Goal: Use online tool/utility: Utilize a website feature to perform a specific function

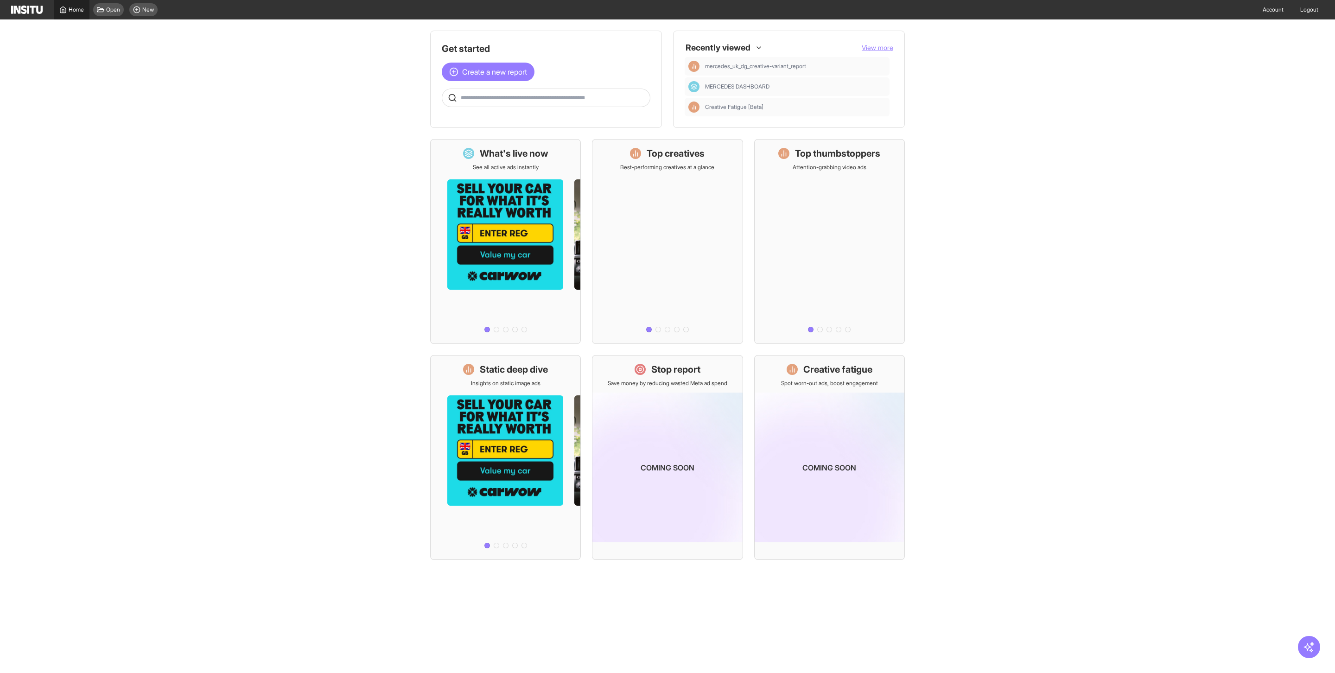
click at [66, 16] on link "Home" at bounding box center [72, 9] width 36 height 19
click at [728, 48] on div at bounding box center [718, 47] width 67 height 17
click at [736, 39] on div at bounding box center [718, 47] width 67 height 17
click at [731, 51] on div at bounding box center [718, 47] width 67 height 17
click at [737, 39] on div at bounding box center [718, 47] width 67 height 17
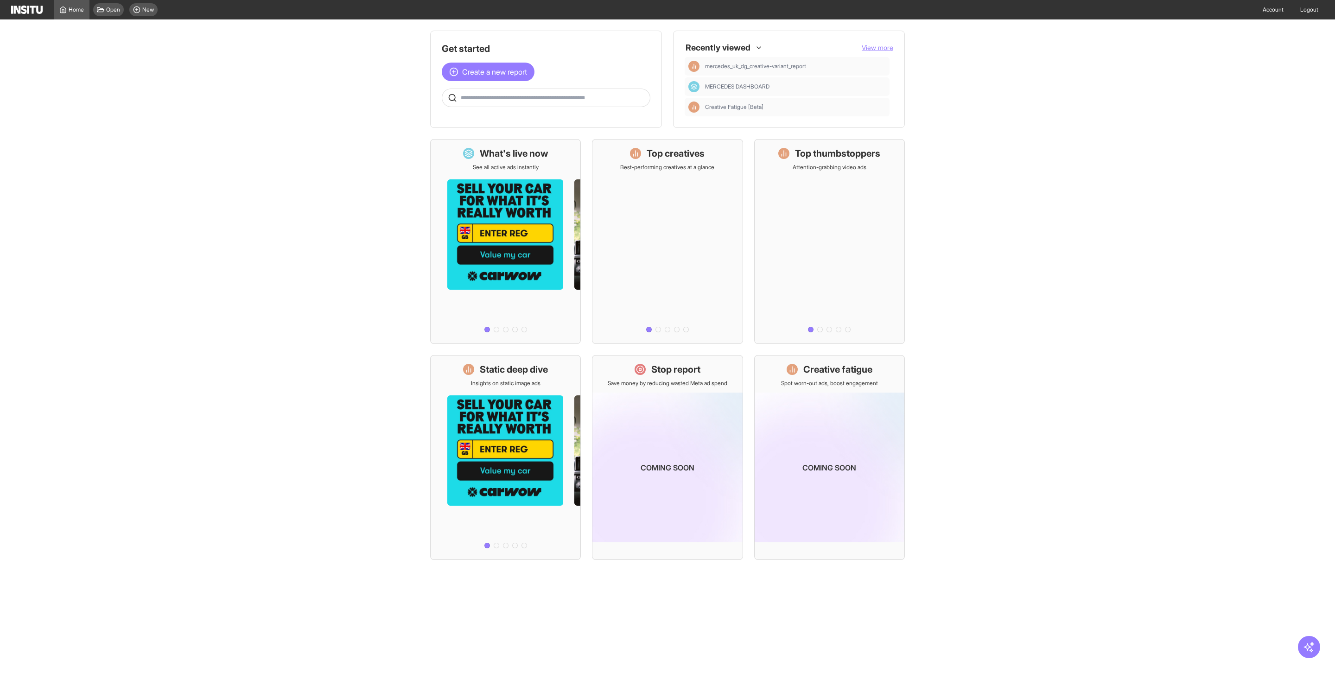
click at [877, 46] on span "View more" at bounding box center [878, 48] width 32 height 8
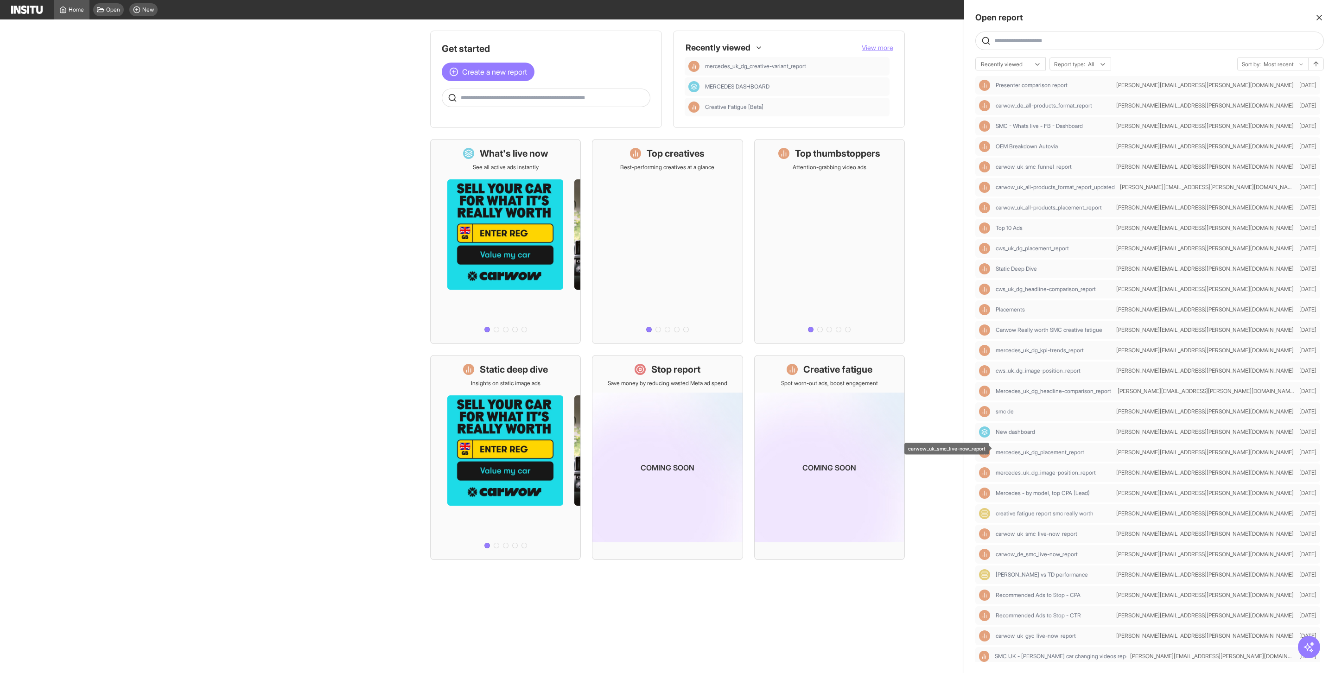
scroll to position [491, 0]
click at [920, 305] on div at bounding box center [667, 336] width 1335 height 673
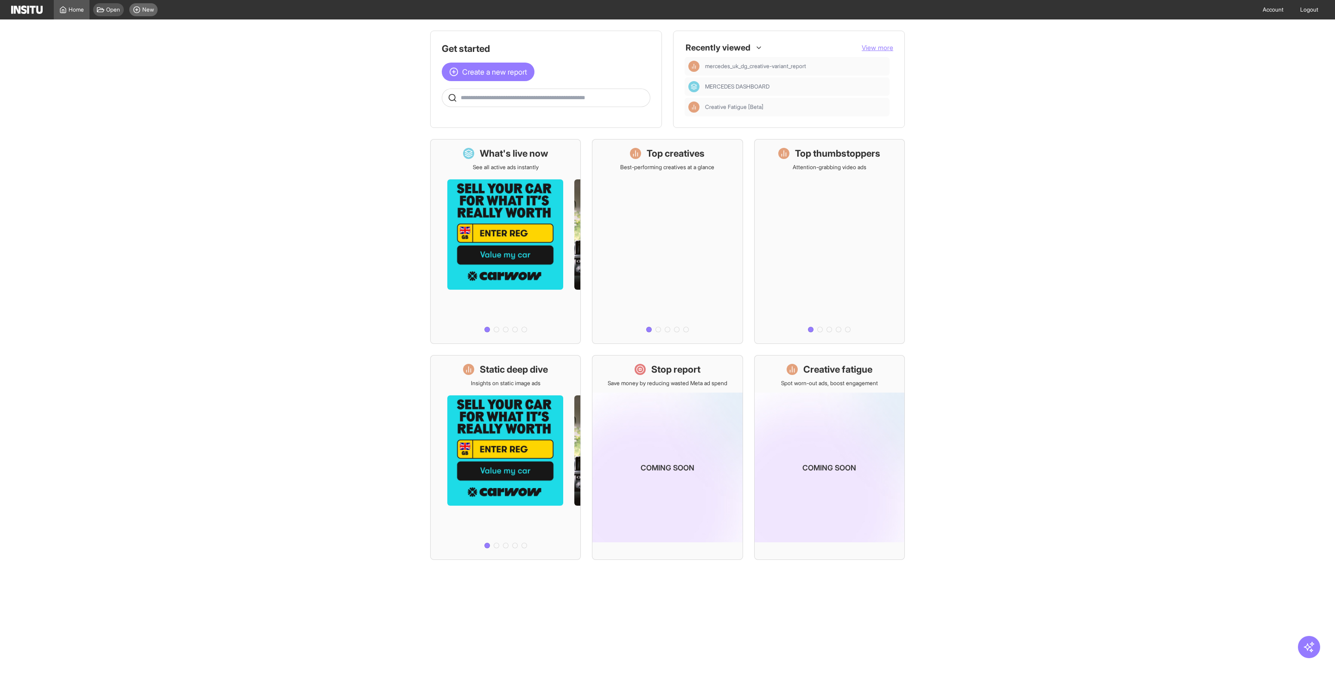
click at [143, 13] on div "New" at bounding box center [143, 9] width 28 height 13
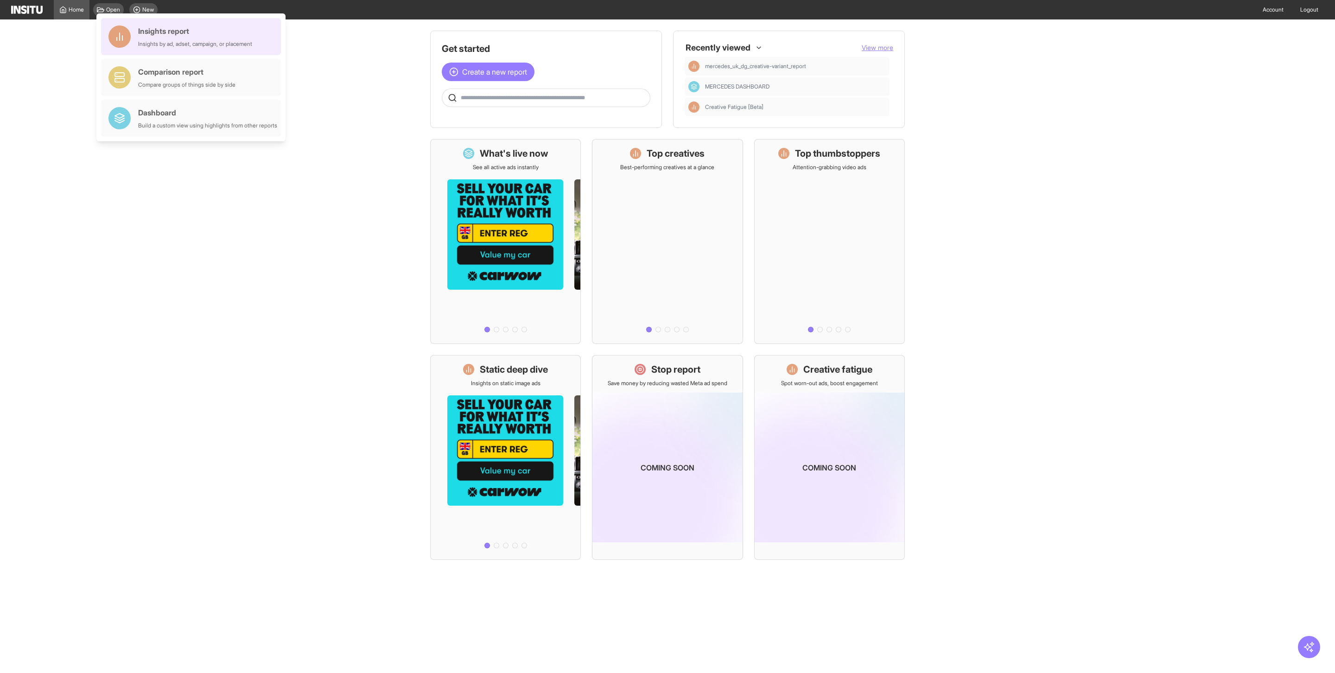
click at [152, 42] on div "Insights by ad, adset, campaign, or placement" at bounding box center [195, 43] width 114 height 7
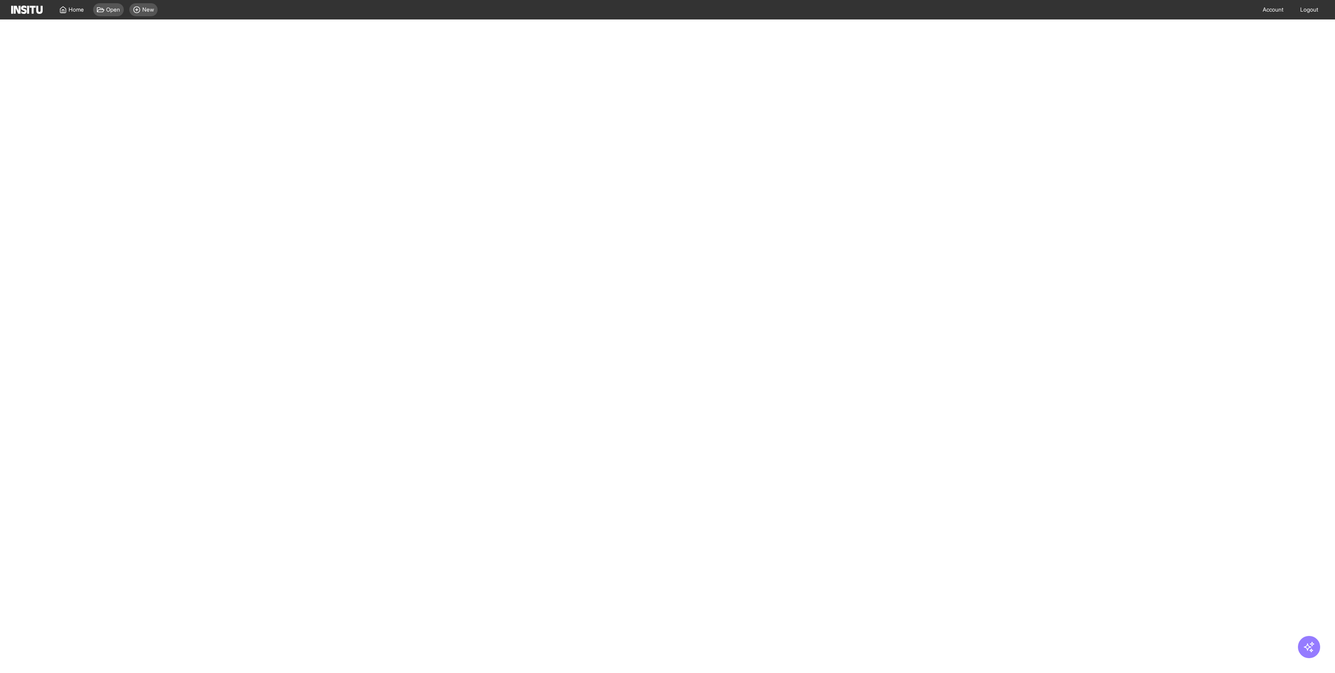
select select "**"
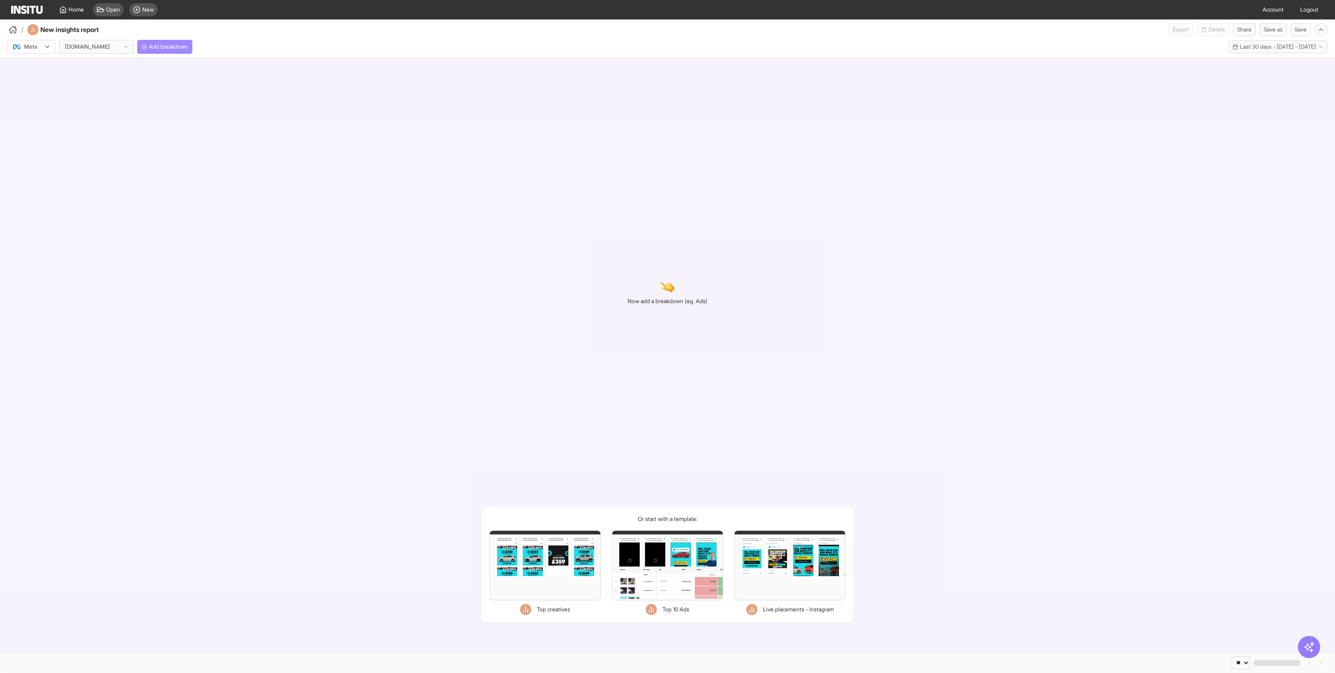
click at [172, 47] on span "Add breakdown" at bounding box center [168, 46] width 39 height 7
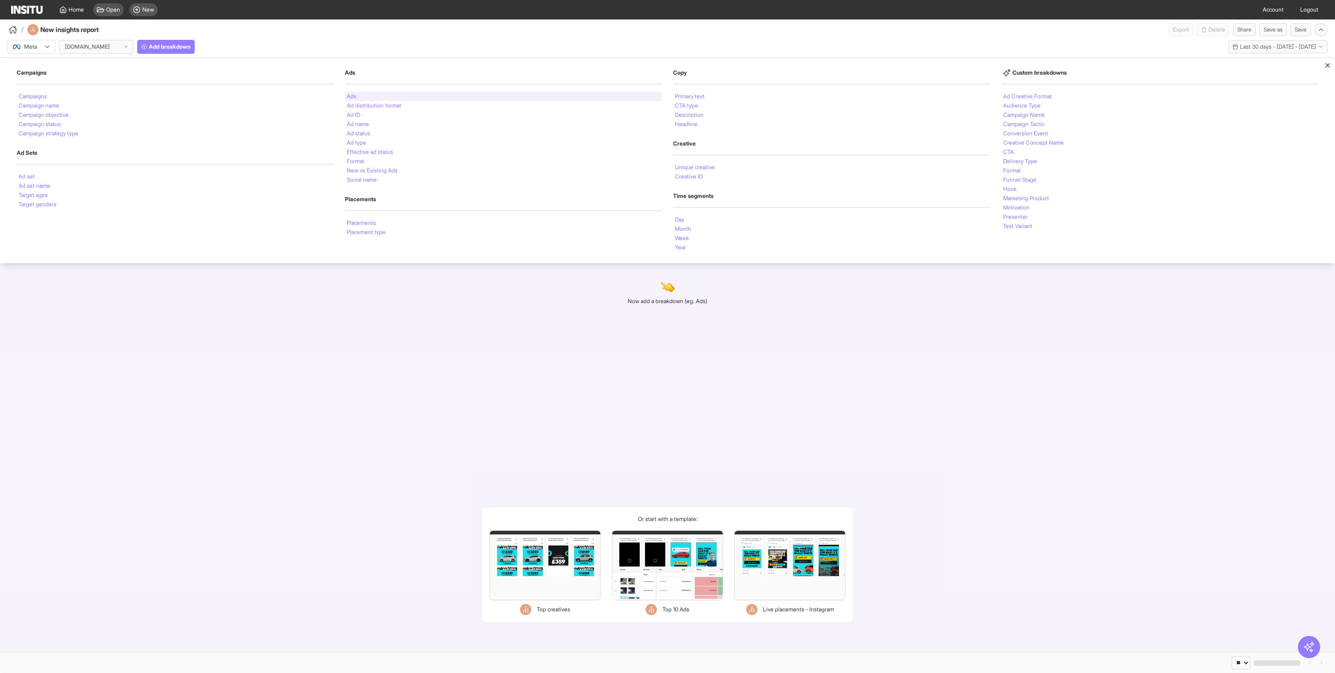
click at [353, 95] on li "Ads" at bounding box center [352, 97] width 10 height 6
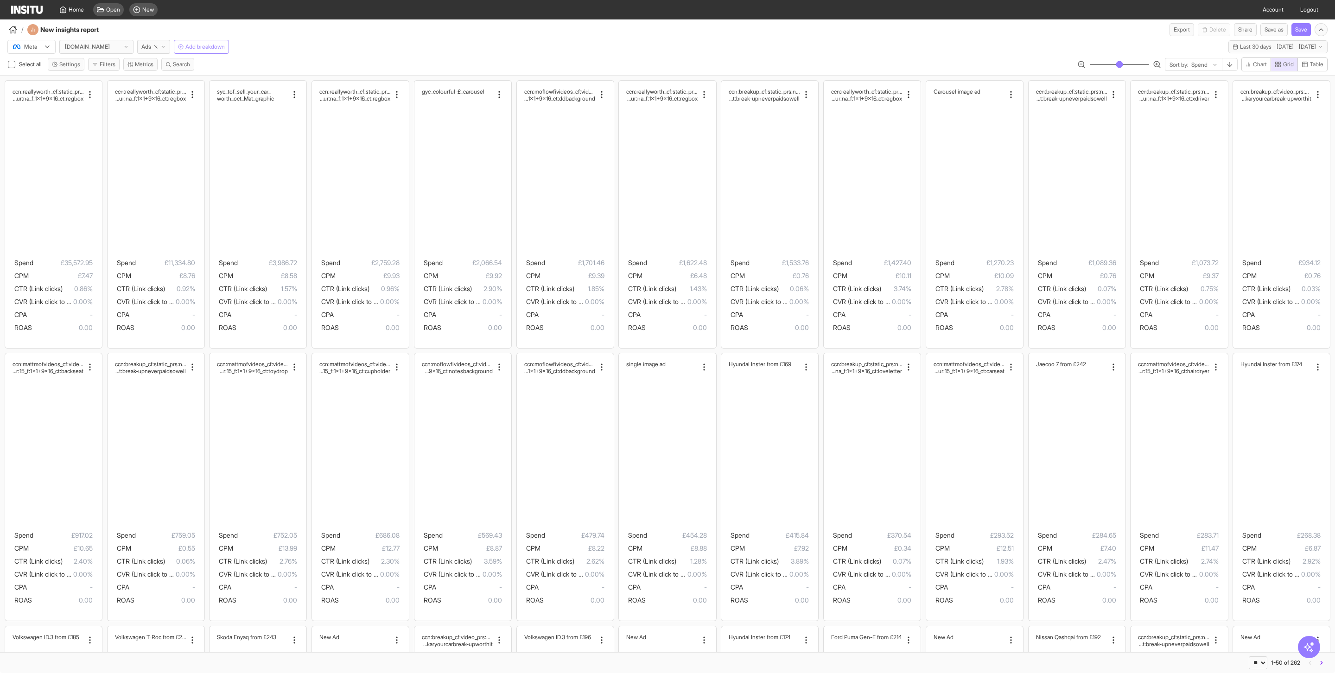
click at [216, 48] on span "Add breakdown" at bounding box center [204, 46] width 39 height 7
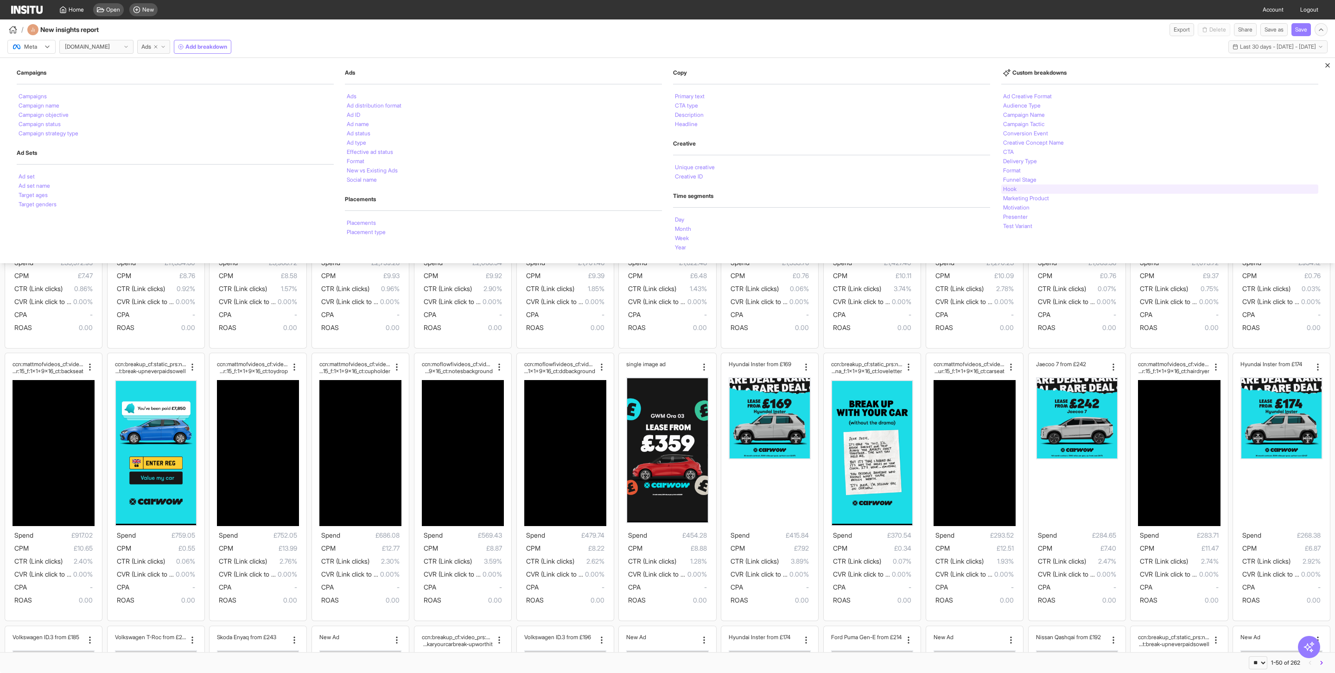
click at [1012, 191] on li "Hook" at bounding box center [1009, 189] width 13 height 6
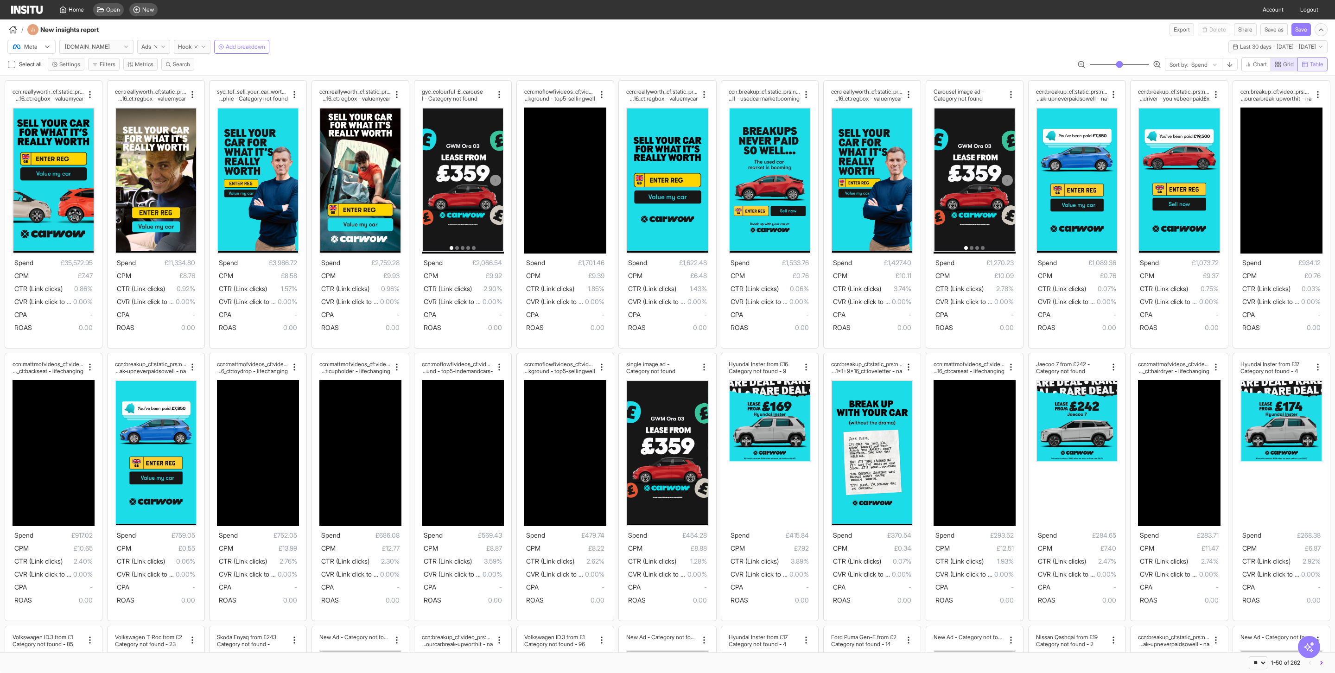
click at [1316, 63] on span "Table" at bounding box center [1316, 64] width 13 height 7
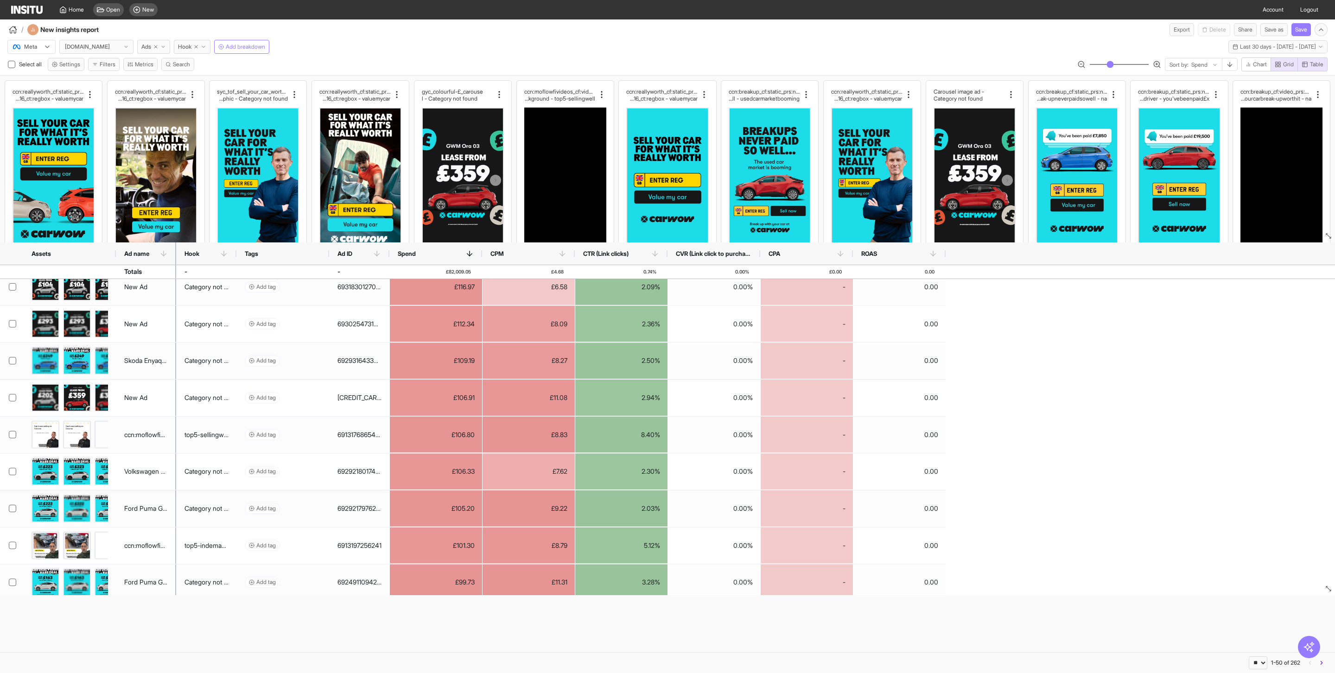
drag, startPoint x: 1327, startPoint y: 404, endPoint x: 1334, endPoint y: 596, distance: 192.5
click at [1299, 50] on span "Last 30 days - [DATE] - [DATE]" at bounding box center [1278, 46] width 76 height 7
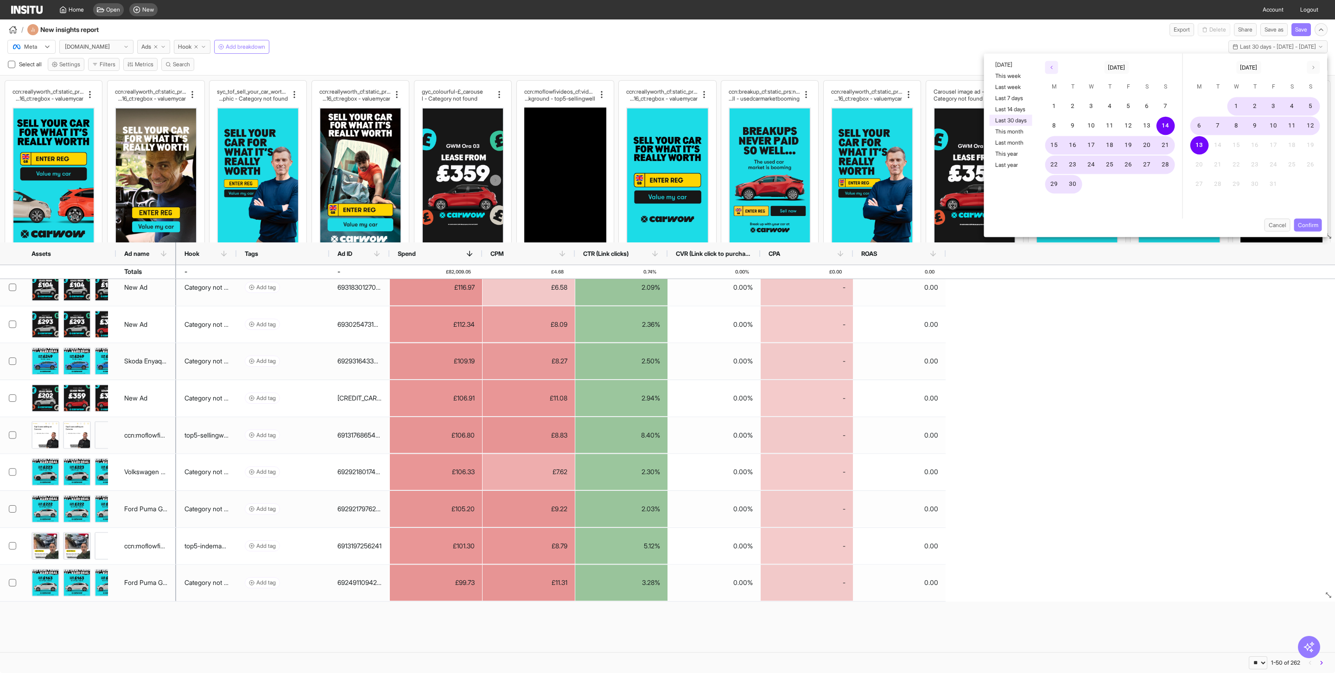
click at [1049, 67] on icon "button" at bounding box center [1052, 68] width 6 height 6
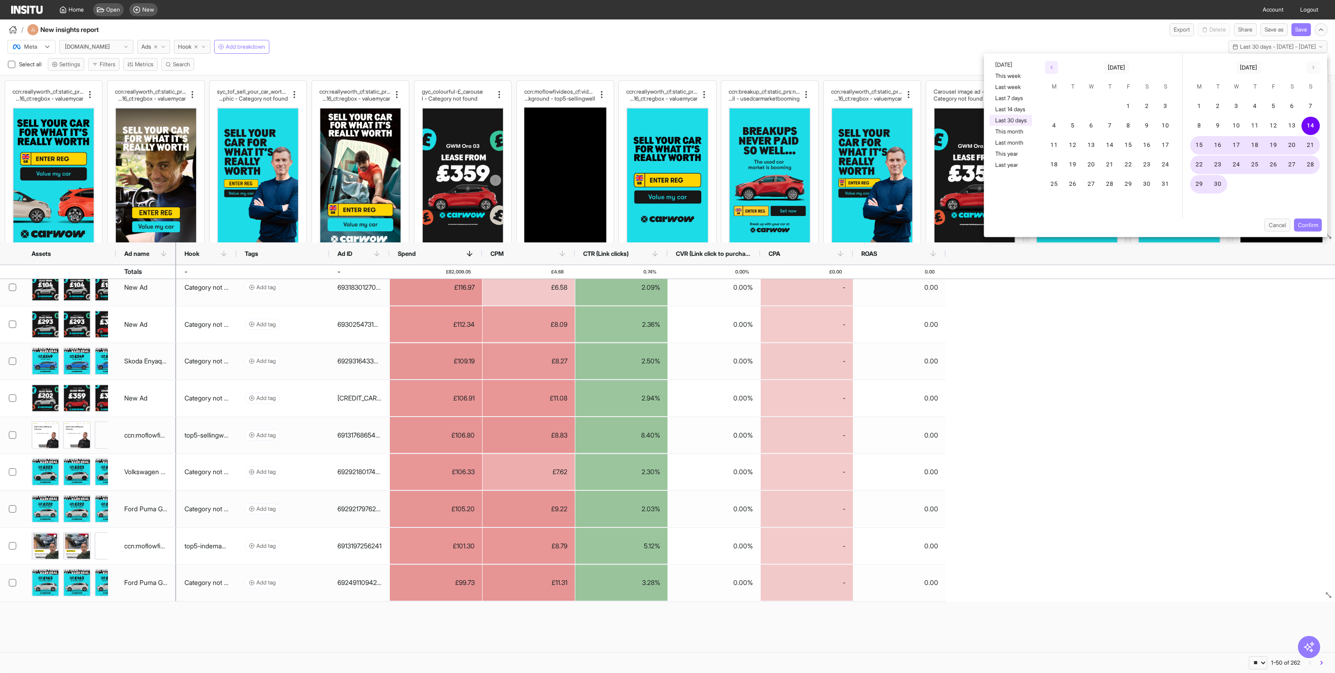
click at [1049, 67] on icon "button" at bounding box center [1052, 68] width 6 height 6
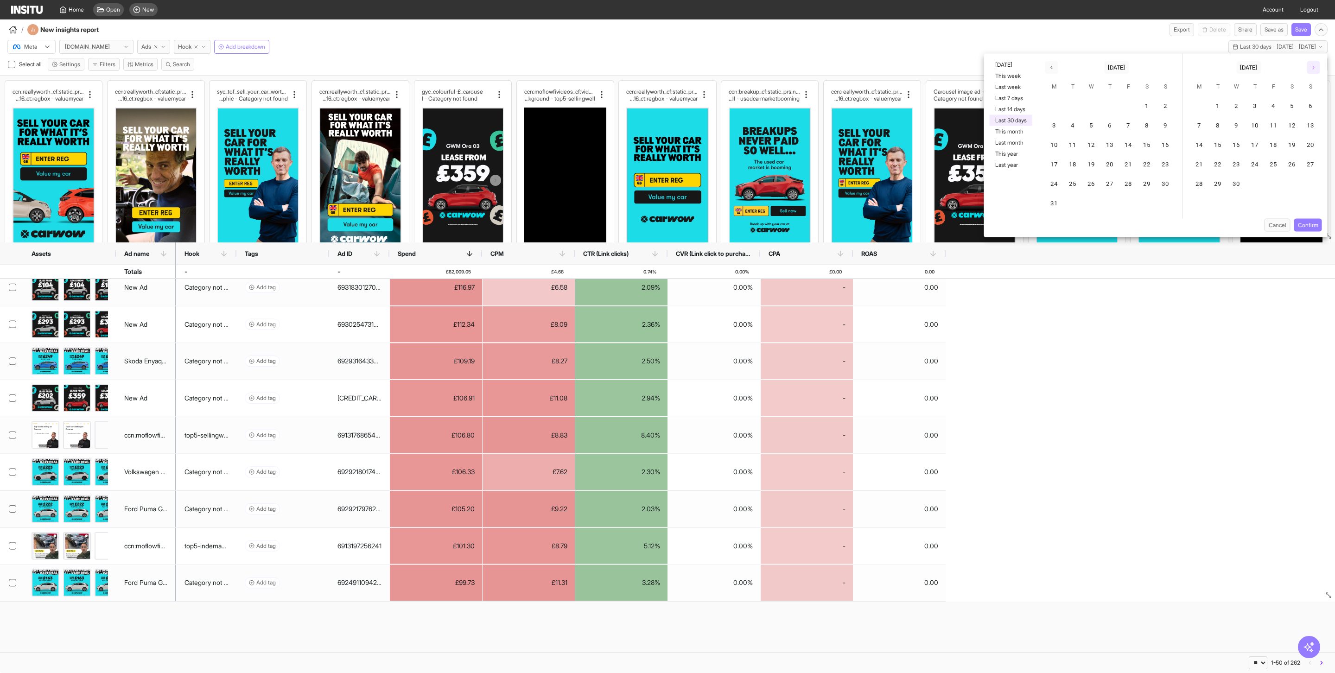
click at [1312, 67] on icon "button" at bounding box center [1314, 68] width 6 height 6
click at [1164, 104] on button "1" at bounding box center [1165, 106] width 19 height 19
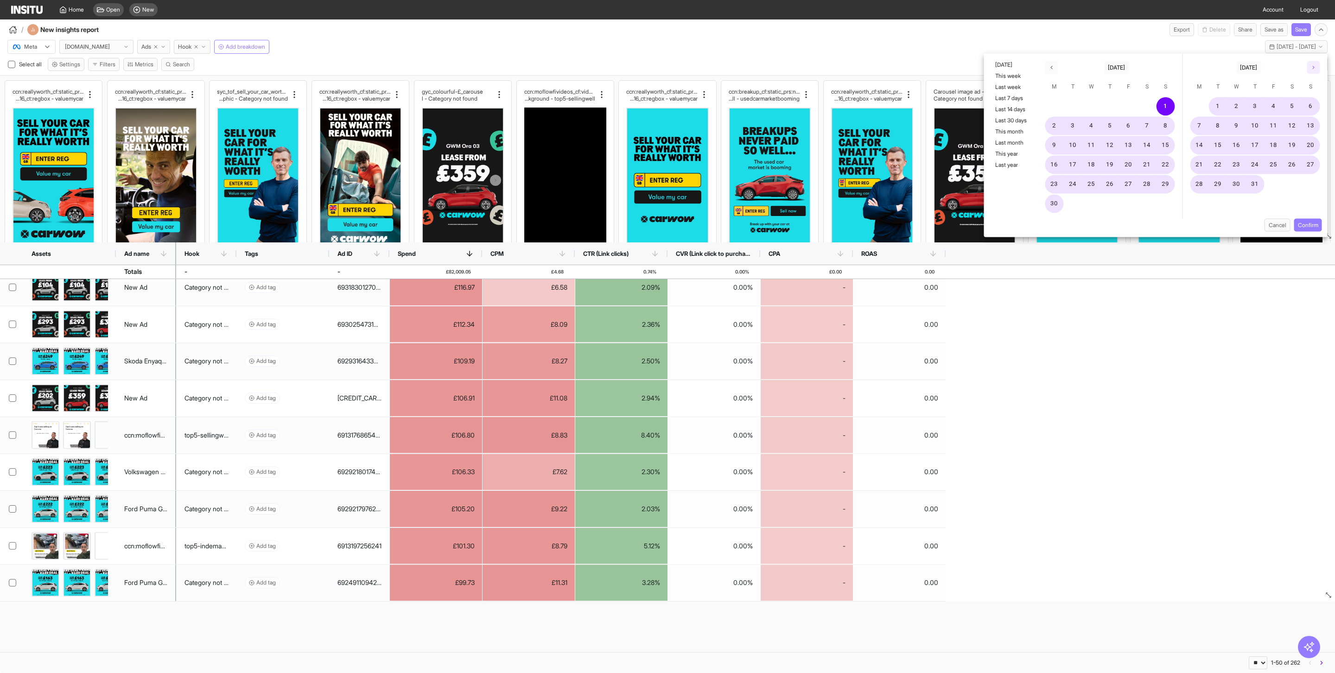
click at [1316, 66] on button "button" at bounding box center [1313, 67] width 13 height 13
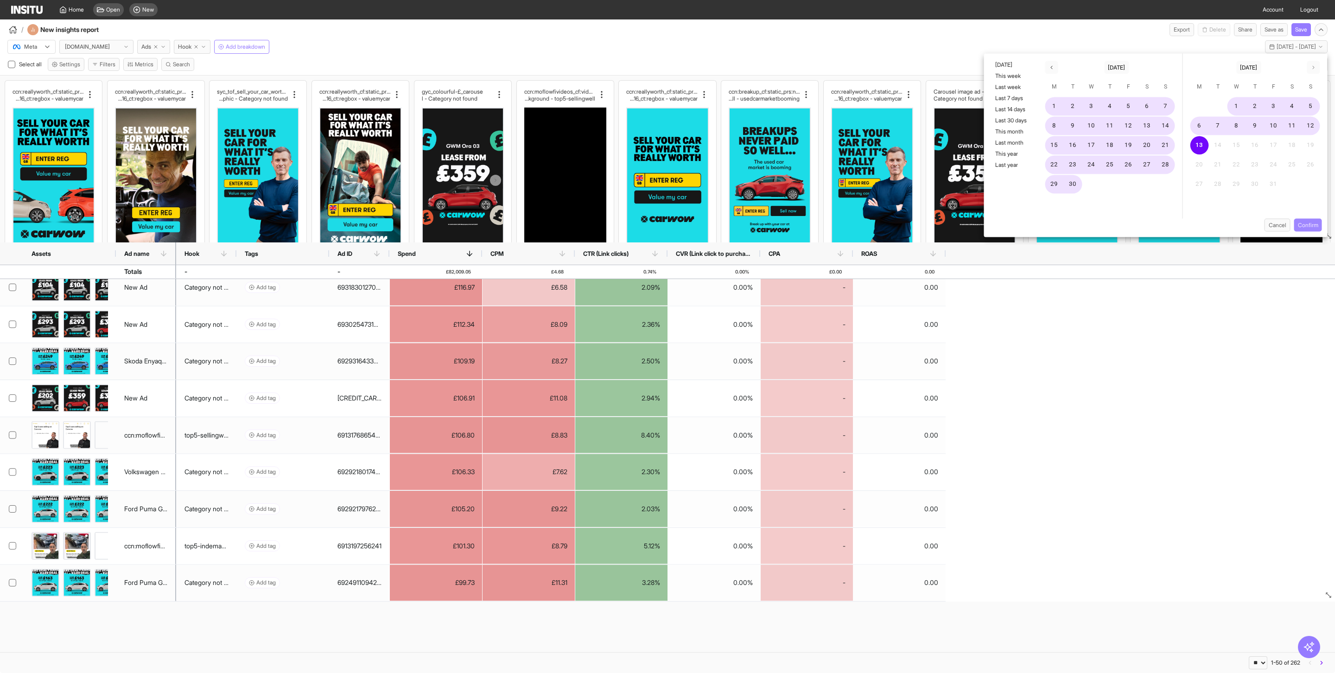
click at [1315, 220] on button "Confirm" at bounding box center [1308, 225] width 28 height 13
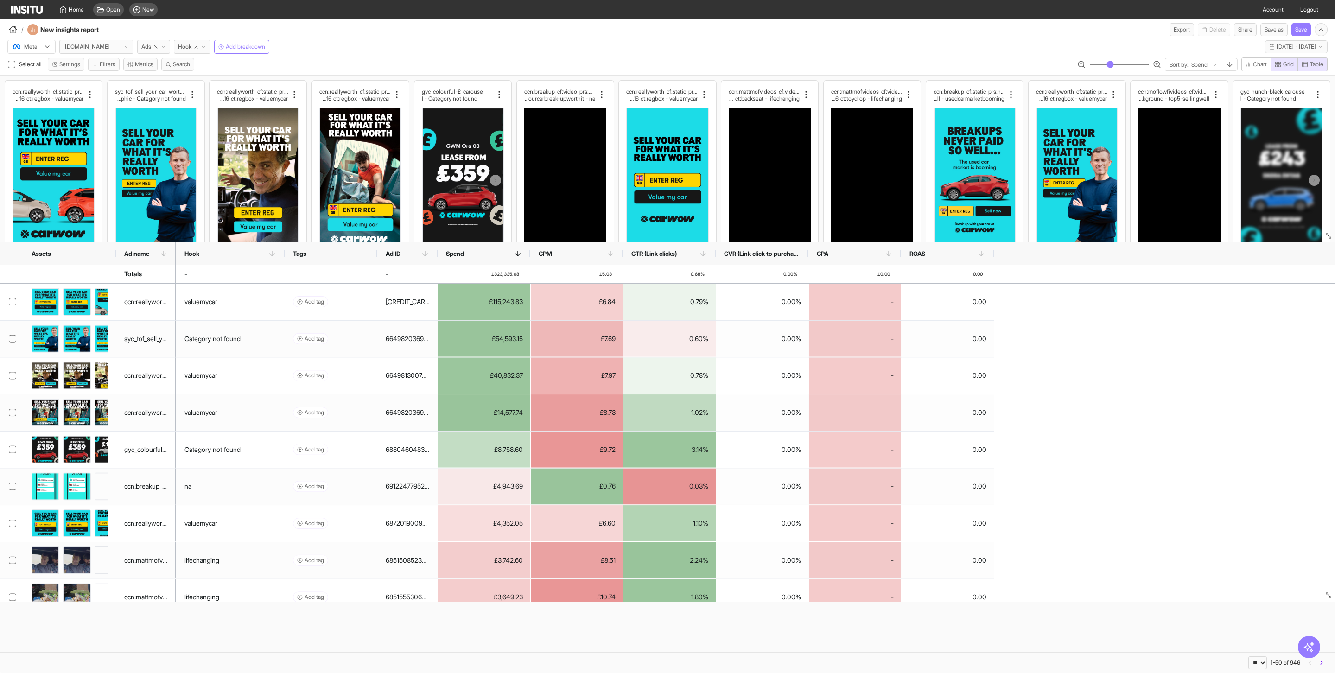
drag, startPoint x: 235, startPoint y: 253, endPoint x: 284, endPoint y: 257, distance: 48.8
click at [284, 257] on div at bounding box center [285, 253] width 4 height 22
